Goal: Use online tool/utility: Use online tool/utility

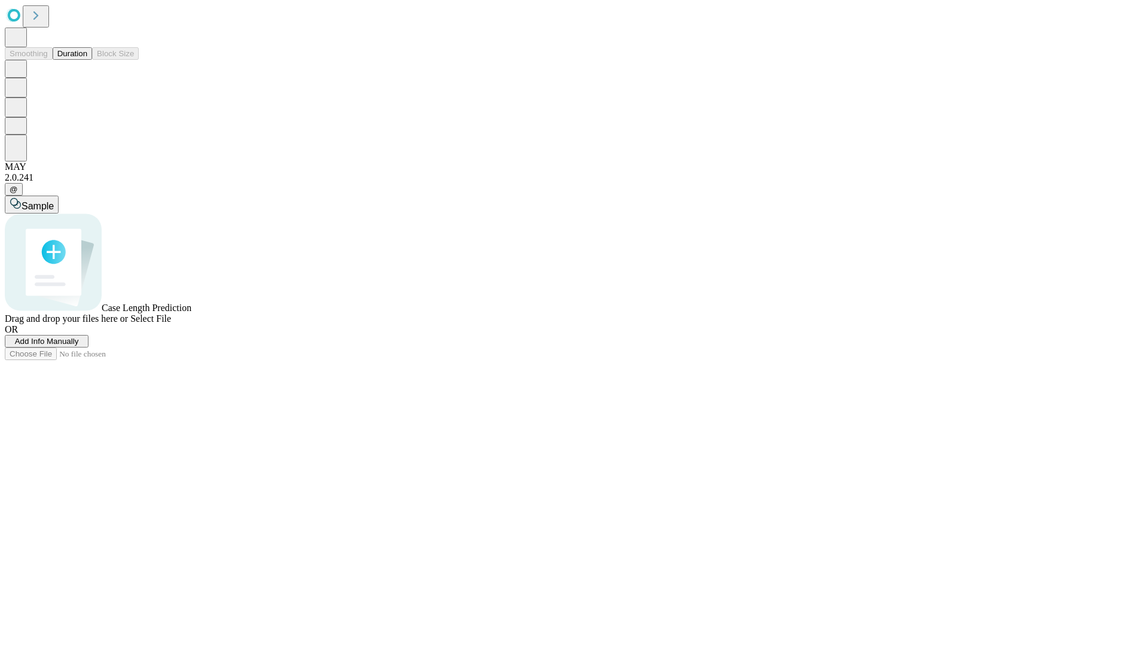
click at [87, 60] on button "Duration" at bounding box center [72, 53] width 39 height 13
click at [54, 201] on span "Sample" at bounding box center [38, 206] width 32 height 10
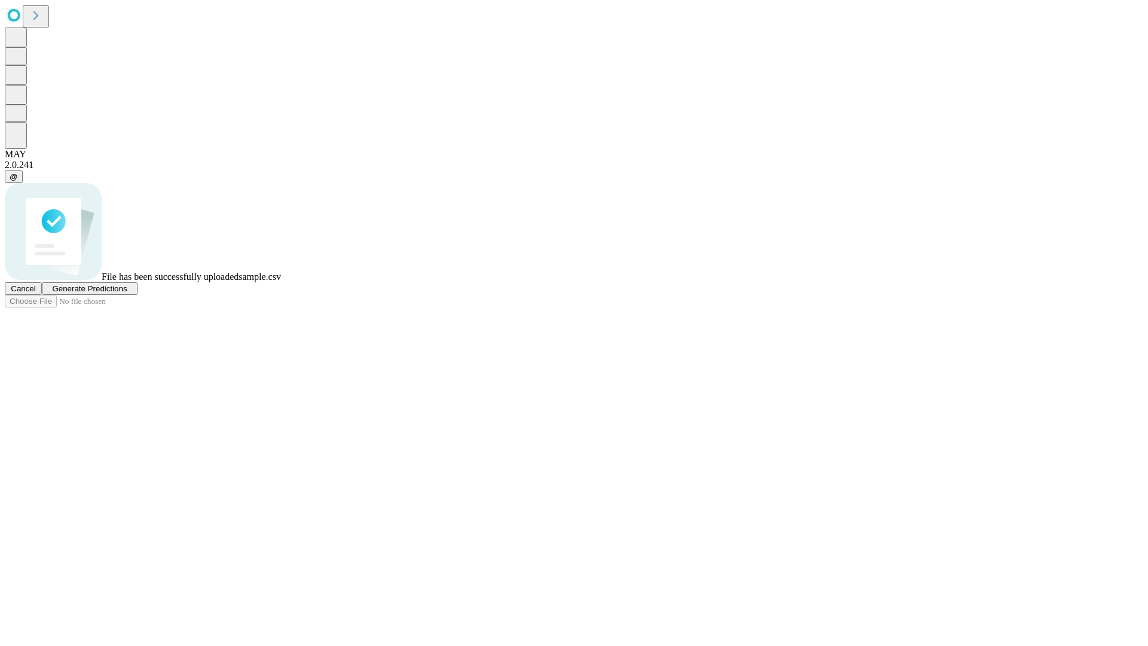
click at [127, 293] on span "Generate Predictions" at bounding box center [89, 288] width 75 height 9
